Goal: Communication & Community: Answer question/provide support

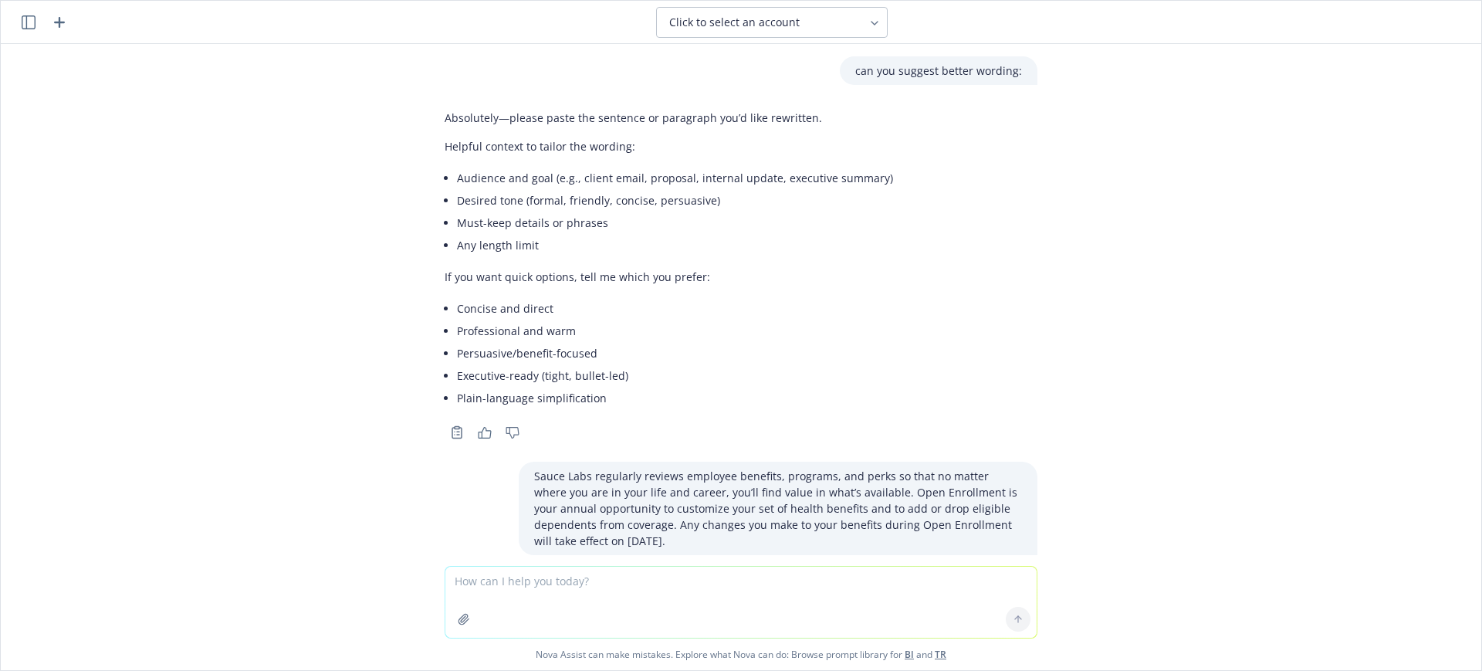
scroll to position [400, 0]
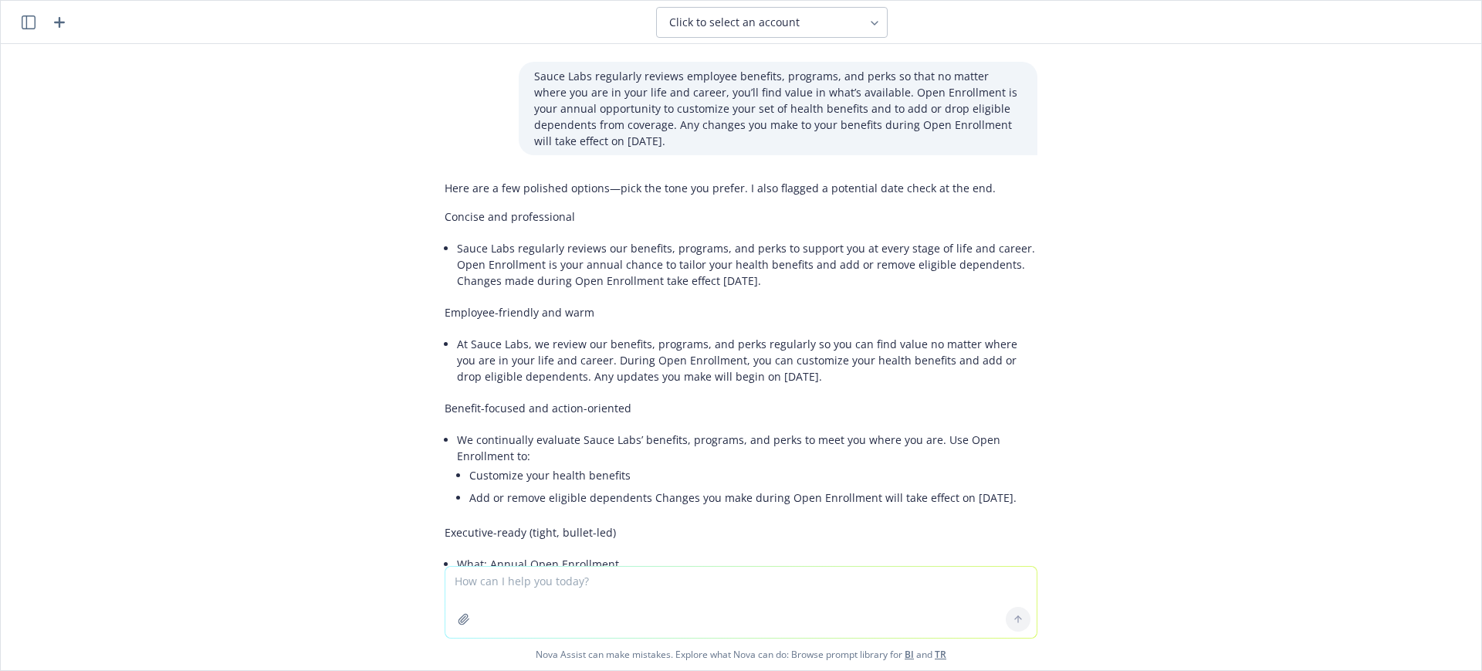
click at [59, 23] on icon "button" at bounding box center [59, 22] width 11 height 11
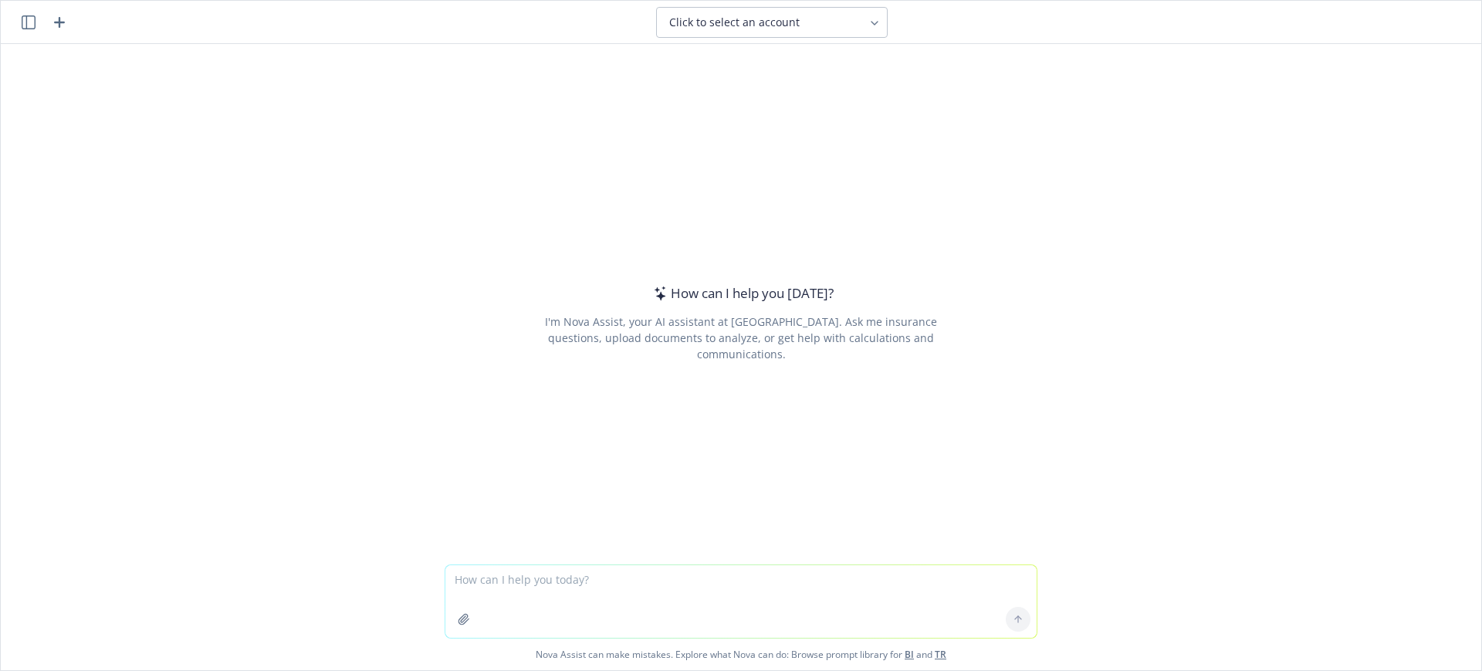
click at [471, 577] on textarea at bounding box center [740, 601] width 591 height 73
type textarea "how can I say this better:"
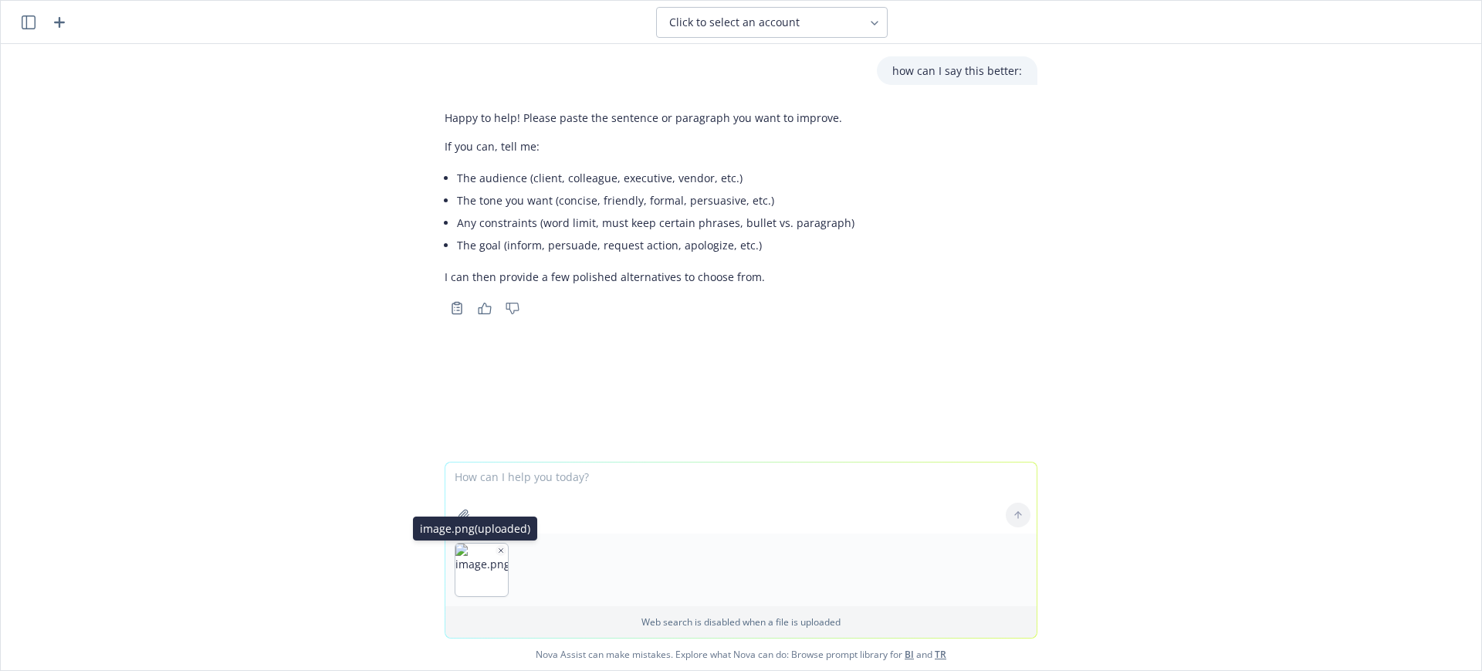
click at [497, 548] on icon "button" at bounding box center [501, 551] width 8 height 8
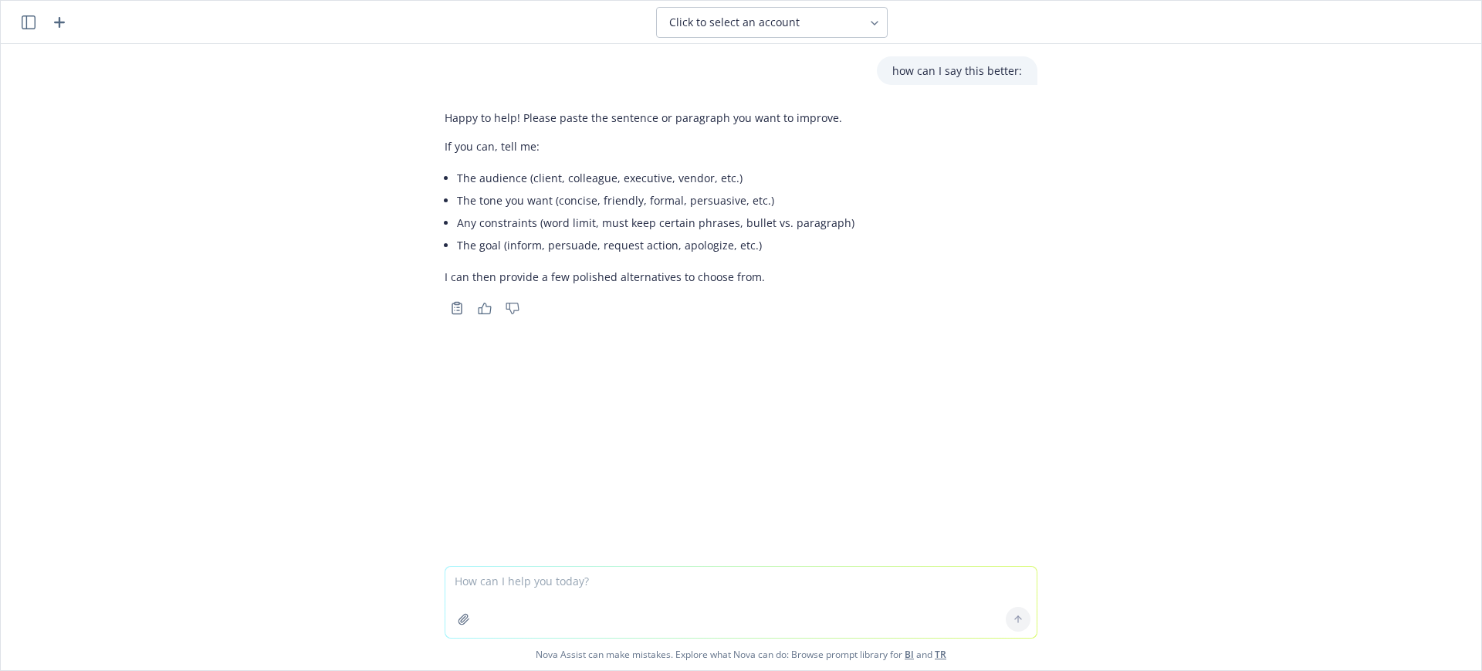
click at [513, 580] on textarea at bounding box center [740, 602] width 591 height 71
paste textarea "Diagnostic care is related to services in which your provider is looking for so…"
type textarea "Diagnostic care is related to services in which your provider is looking for so…"
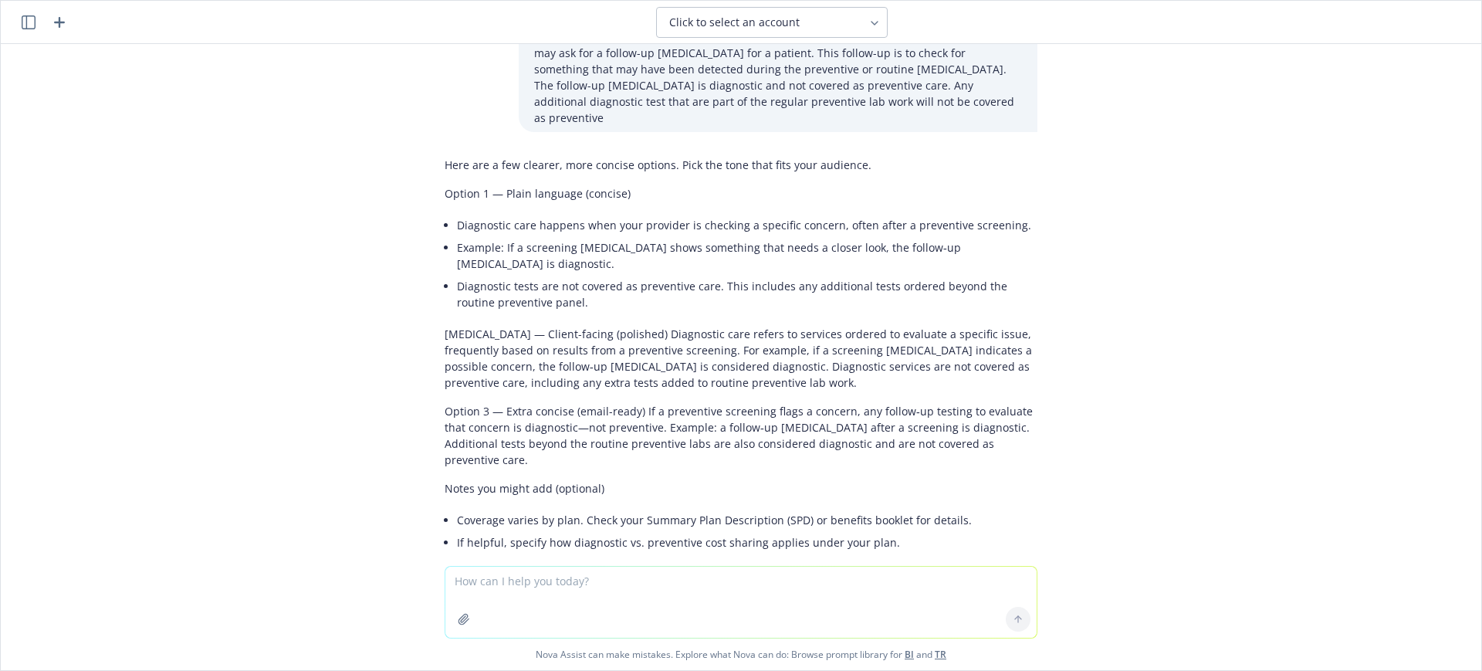
scroll to position [357, 0]
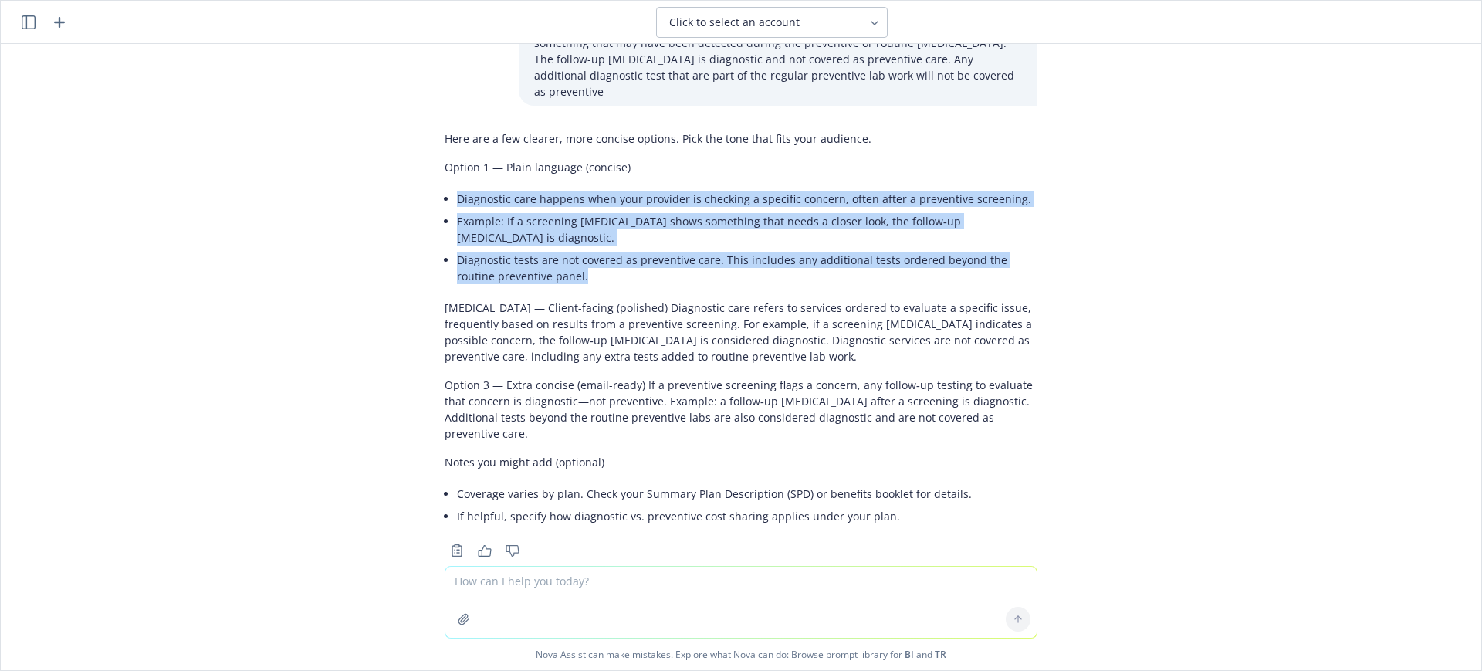
drag, startPoint x: 540, startPoint y: 262, endPoint x: 438, endPoint y: 179, distance: 131.2
click at [445, 179] on div "Here are a few clearer, more concise options. Pick the tone that fits your audi…" at bounding box center [741, 328] width 593 height 409
copy ul "Diagnostic care happens when your provider is checking a specific concern, ofte…"
click at [0, 506] on html "Click to select an account png image.png can you suggest better wording: Thanks…" at bounding box center [741, 335] width 1482 height 671
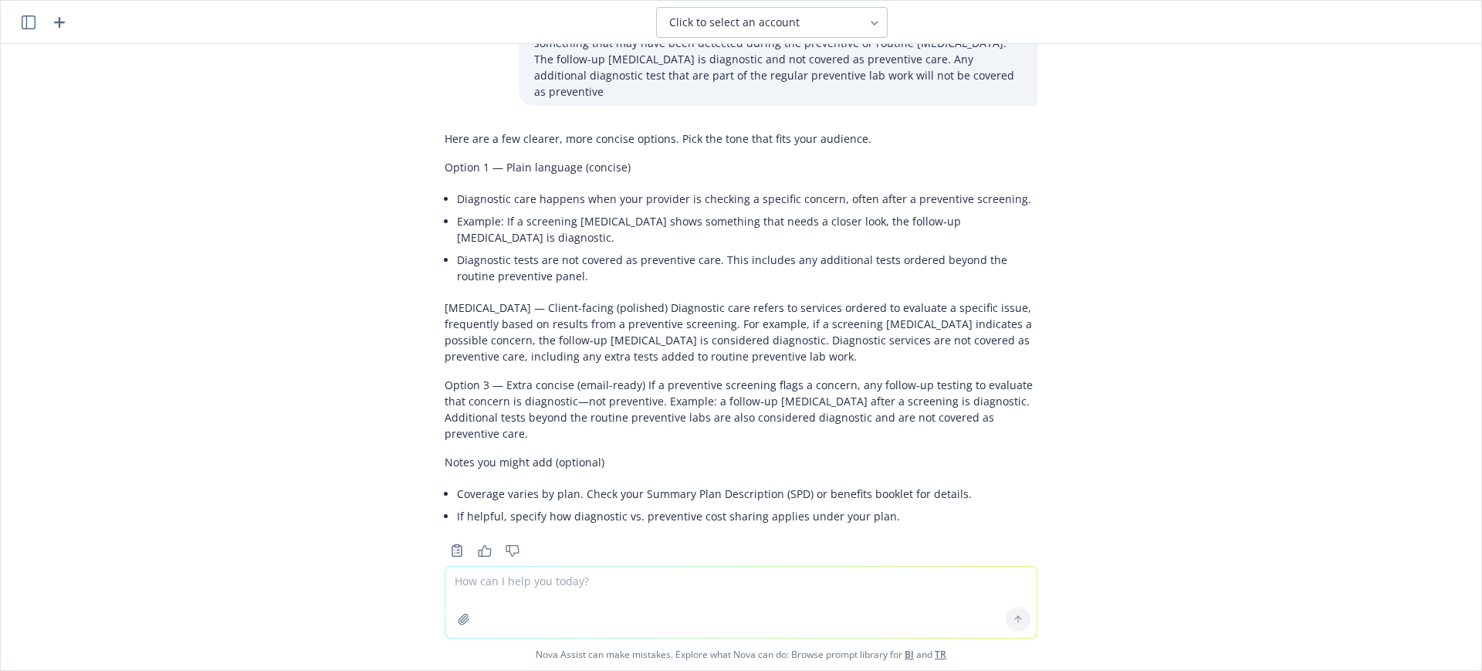
click at [740, 315] on p "[MEDICAL_DATA] — Client-facing (polished) Diagnostic care refers to services or…" at bounding box center [741, 332] width 593 height 65
click at [536, 262] on li "Diagnostic tests are not covered as preventive care. This includes any addition…" at bounding box center [747, 268] width 581 height 39
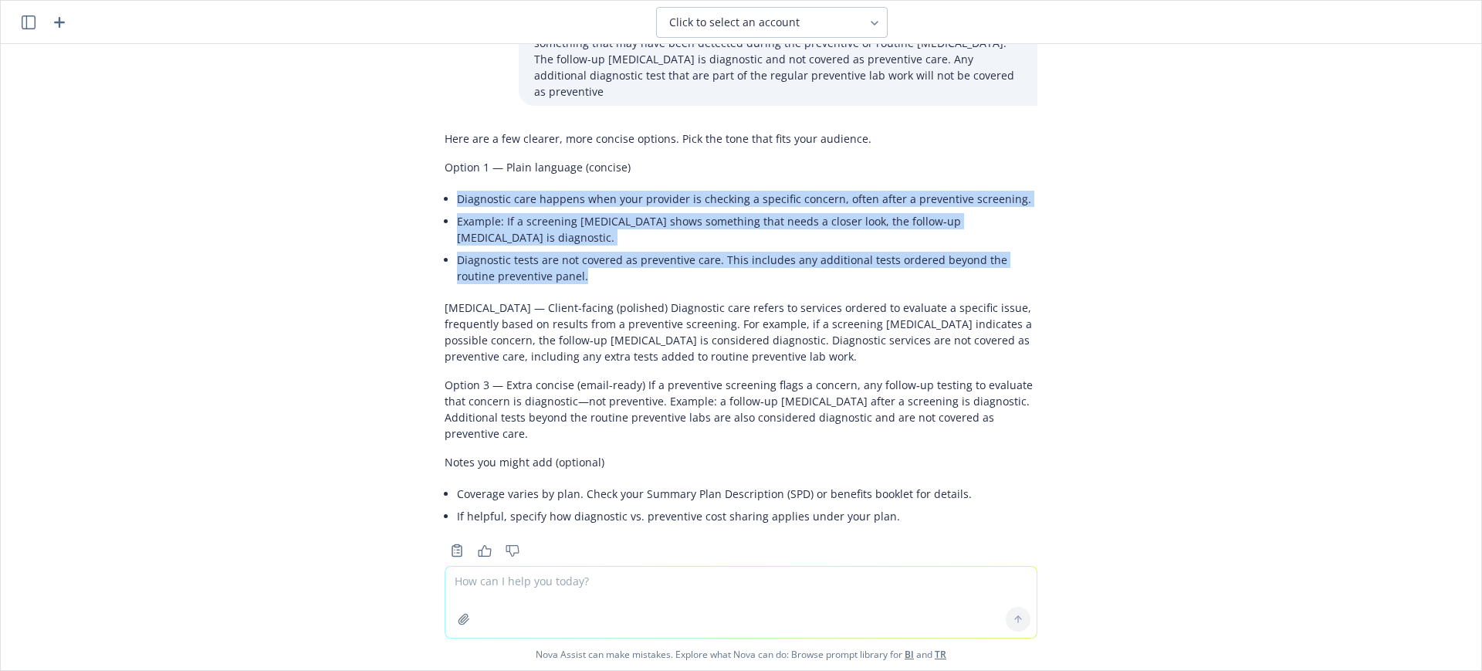
drag, startPoint x: 533, startPoint y: 262, endPoint x: 440, endPoint y: 180, distance: 124.2
click at [445, 180] on div "Here are a few clearer, more concise options. Pick the tone that fits your audi…" at bounding box center [741, 328] width 593 height 409
copy ul "Diagnostic care happens when your provider is checking a specific concern, ofte…"
